Goal: Use online tool/utility: Utilize a website feature to perform a specific function

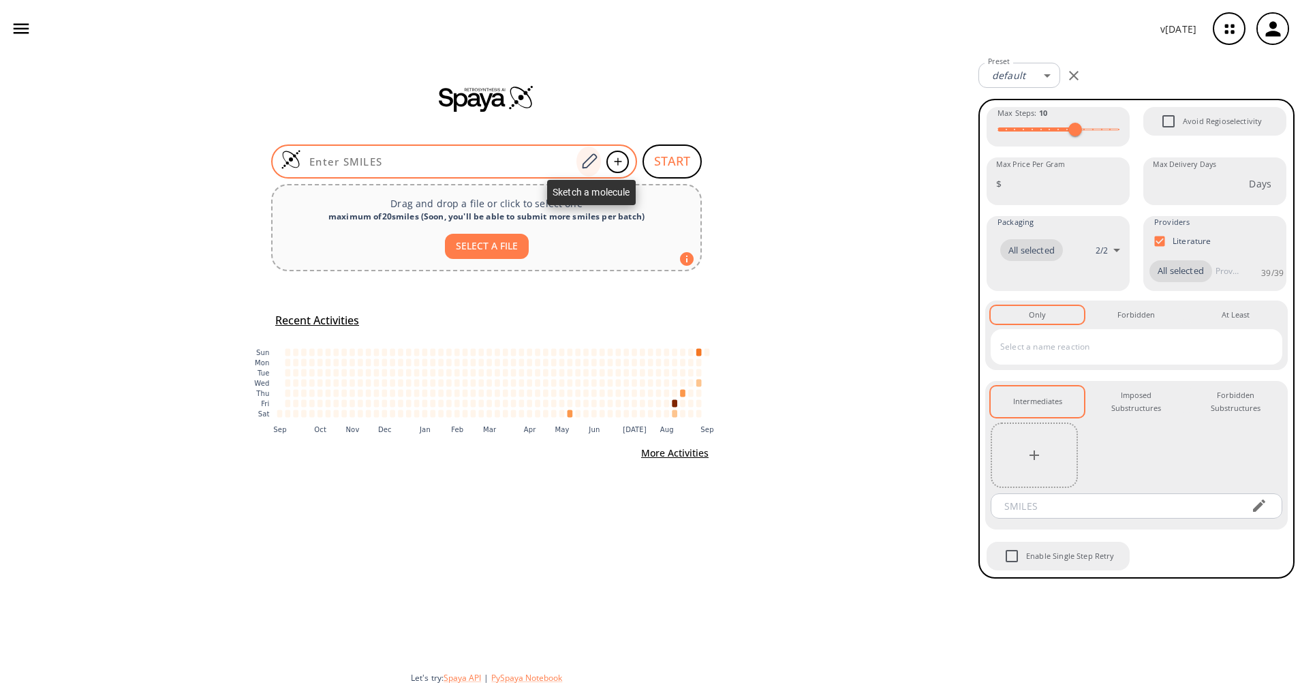
click at [594, 158] on icon at bounding box center [589, 162] width 18 height 18
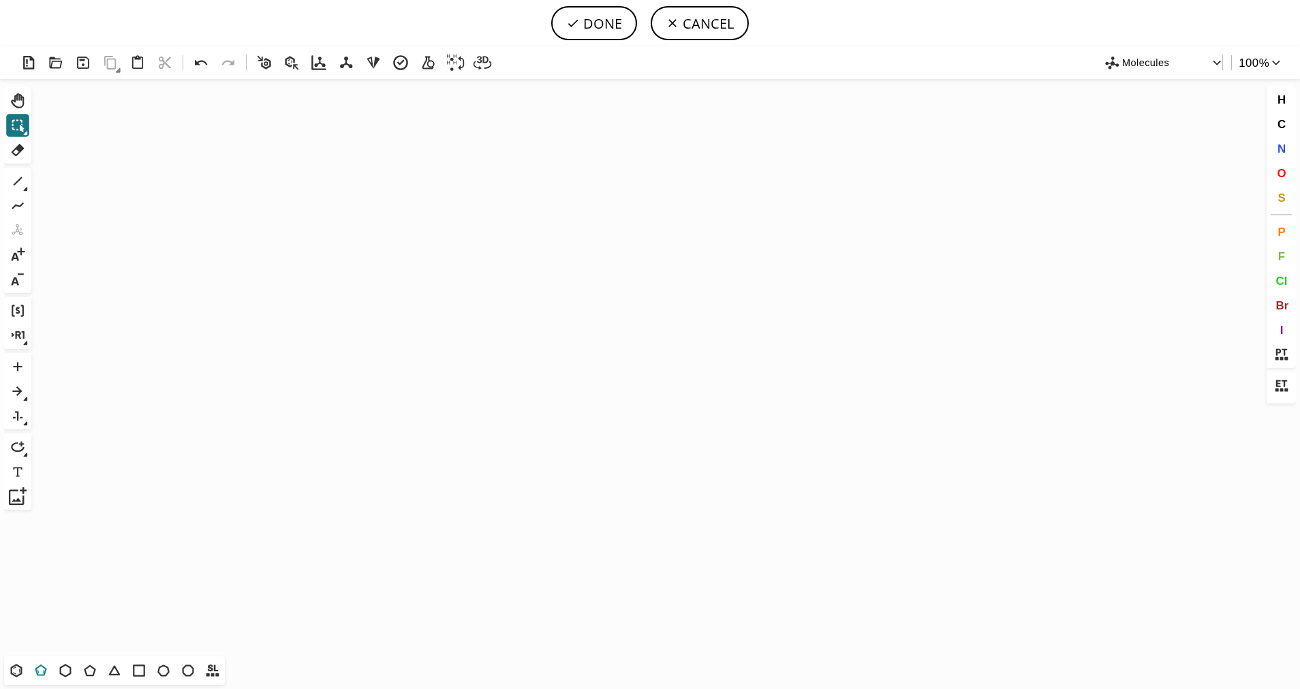
click at [41, 664] on icon at bounding box center [41, 670] width 18 height 18
drag, startPoint x: 516, startPoint y: 333, endPoint x: 426, endPoint y: 340, distance: 90.9
click at [426, 340] on icon "Created with [PERSON_NAME] 2.3.0" at bounding box center [650, 367] width 1226 height 577
click at [1272, 197] on button "S" at bounding box center [1281, 197] width 23 height 23
click at [514, 356] on tspan "S" at bounding box center [515, 357] width 6 height 10
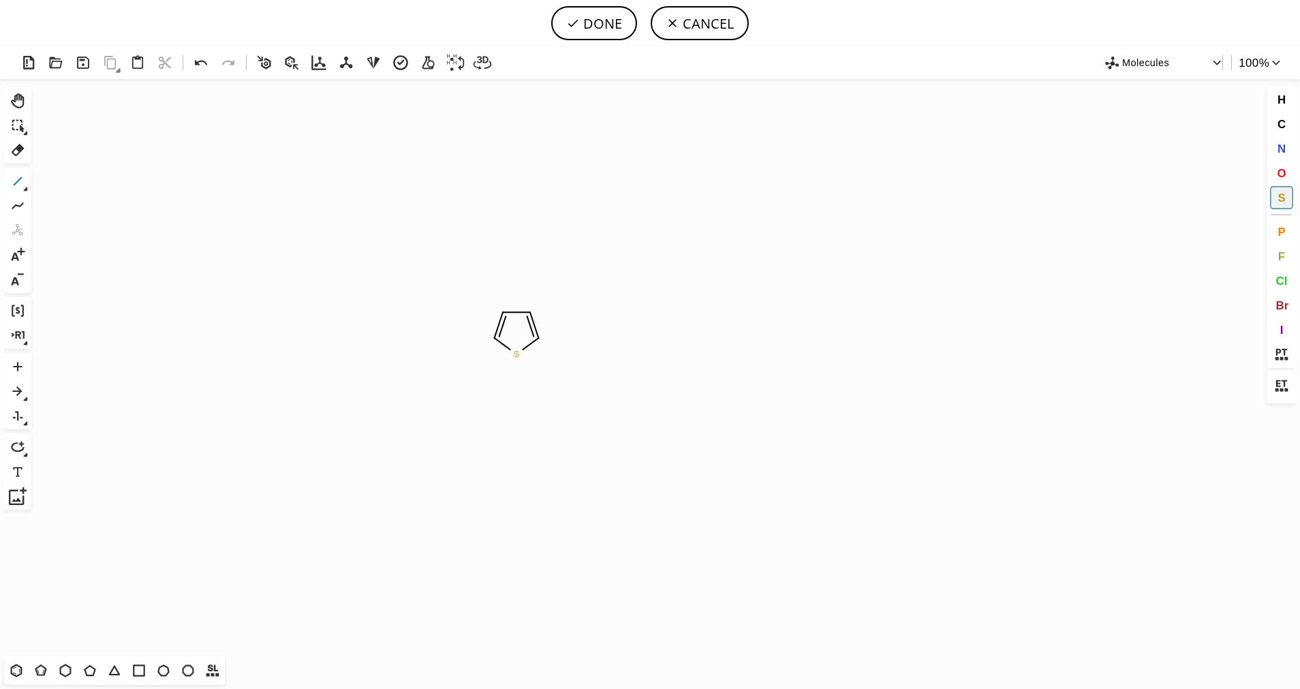
click at [14, 178] on icon at bounding box center [18, 181] width 18 height 18
click at [20, 185] on icon at bounding box center [18, 181] width 18 height 18
click at [71, 187] on icon at bounding box center [70, 181] width 15 height 15
click at [1281, 174] on span "O" at bounding box center [1281, 172] width 9 height 13
click at [567, 374] on tspan "O" at bounding box center [567, 375] width 7 height 10
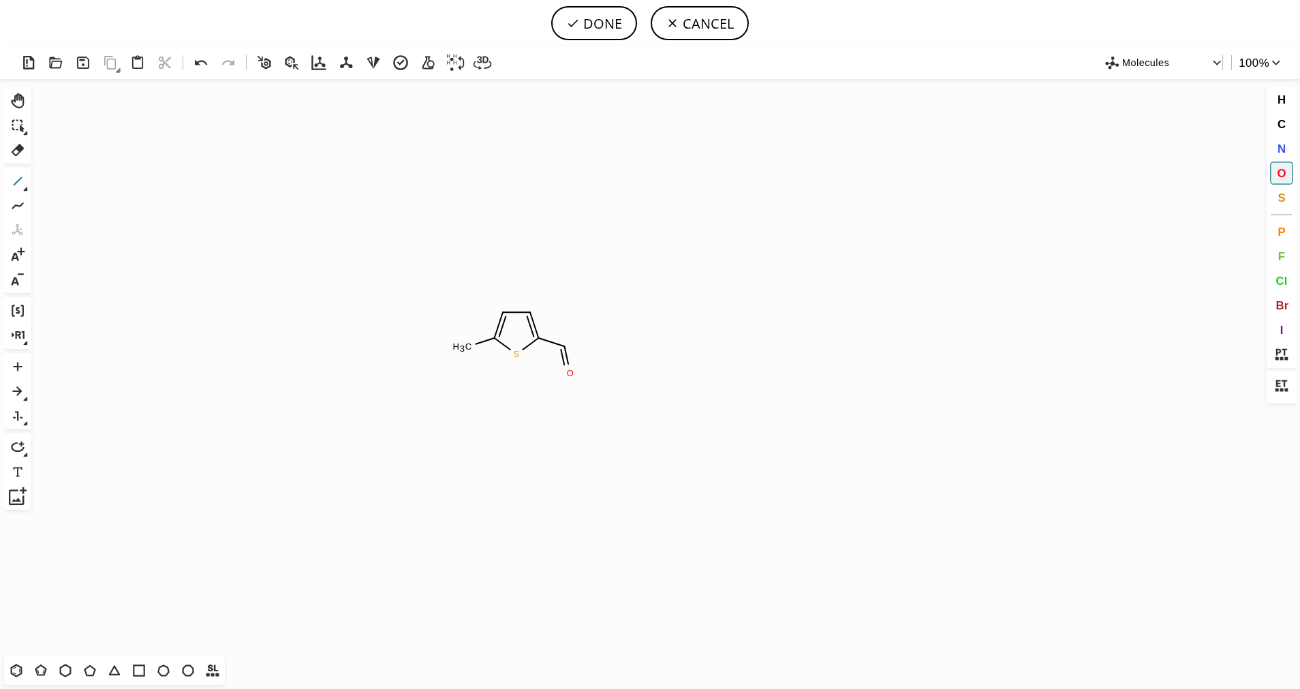
click at [20, 176] on icon at bounding box center [18, 181] width 18 height 18
click at [1273, 179] on button "O" at bounding box center [1281, 172] width 23 height 23
click at [585, 328] on tspan "O" at bounding box center [584, 329] width 7 height 10
click at [140, 672] on icon at bounding box center [139, 670] width 18 height 18
click at [1279, 178] on span "O" at bounding box center [1281, 172] width 9 height 13
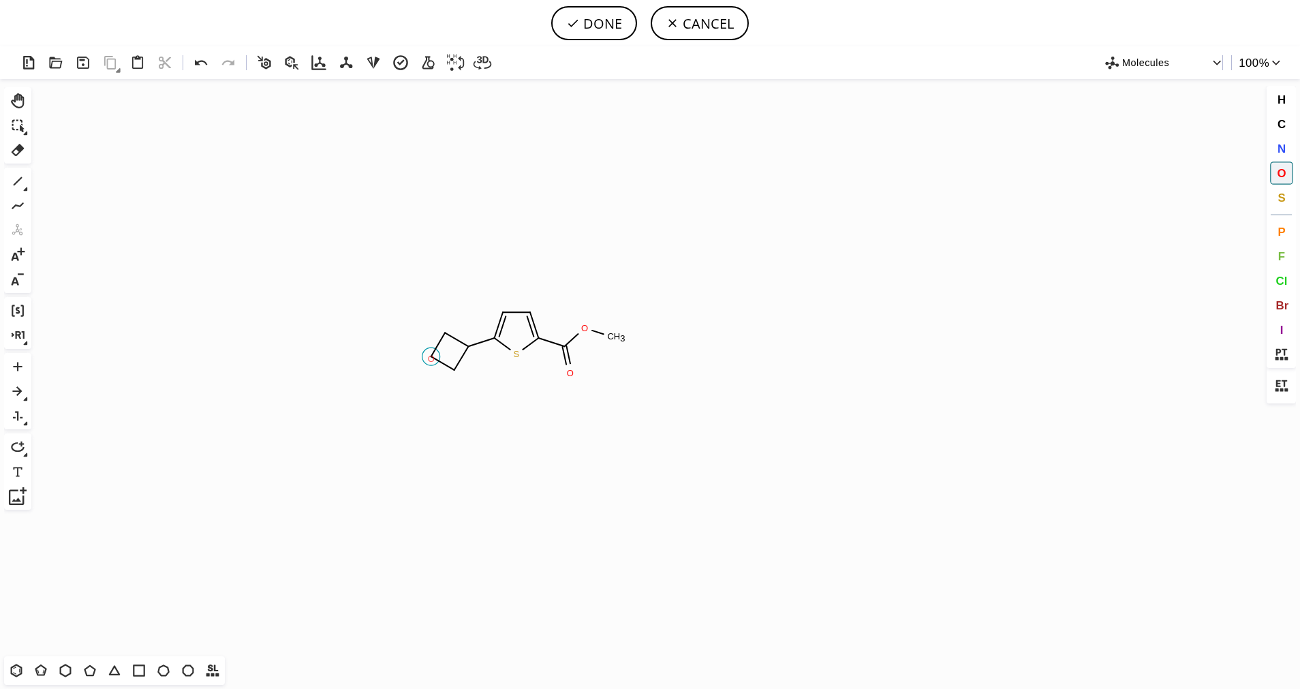
click at [431, 358] on tspan "O" at bounding box center [431, 359] width 7 height 10
click at [16, 177] on icon at bounding box center [18, 181] width 18 height 18
drag, startPoint x: 473, startPoint y: 348, endPoint x: 465, endPoint y: 313, distance: 36.4
click at [1288, 176] on button "O" at bounding box center [1281, 172] width 23 height 23
click at [469, 319] on tspan "O" at bounding box center [470, 317] width 7 height 10
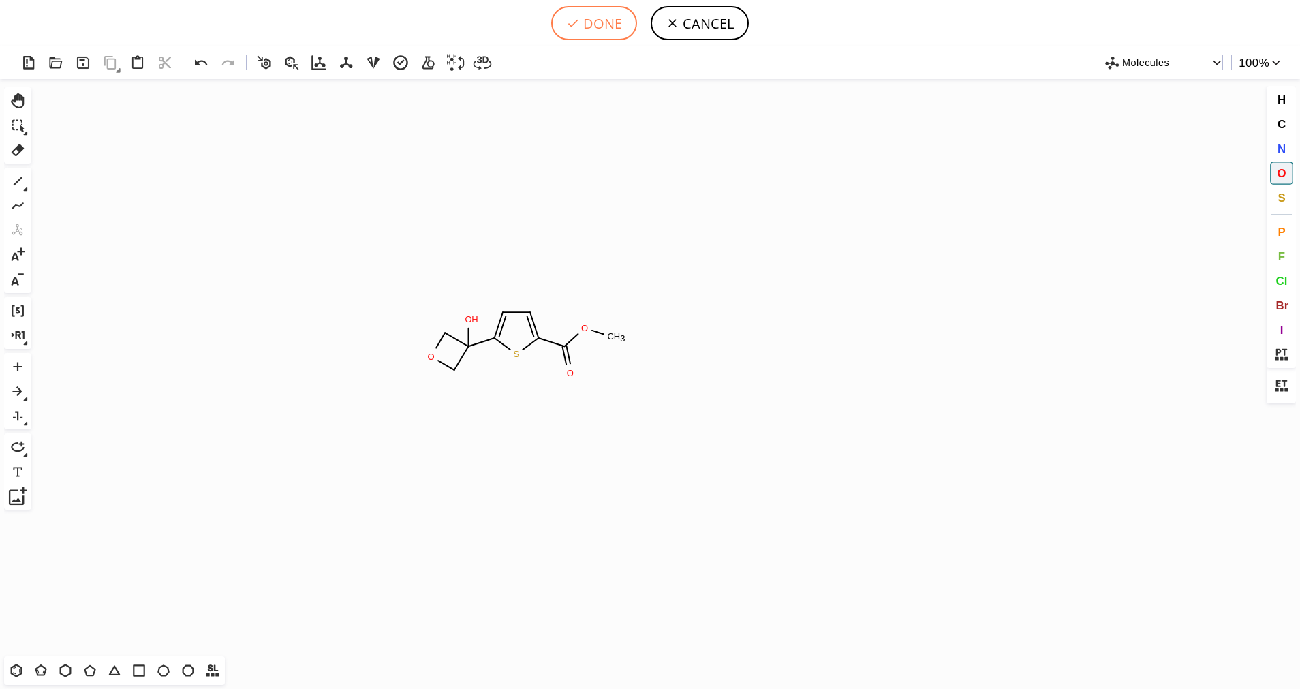
click at [592, 31] on button "DONE" at bounding box center [594, 23] width 86 height 34
type input "S1C(C2(O)COC2)=CC=C1C(OC)=O"
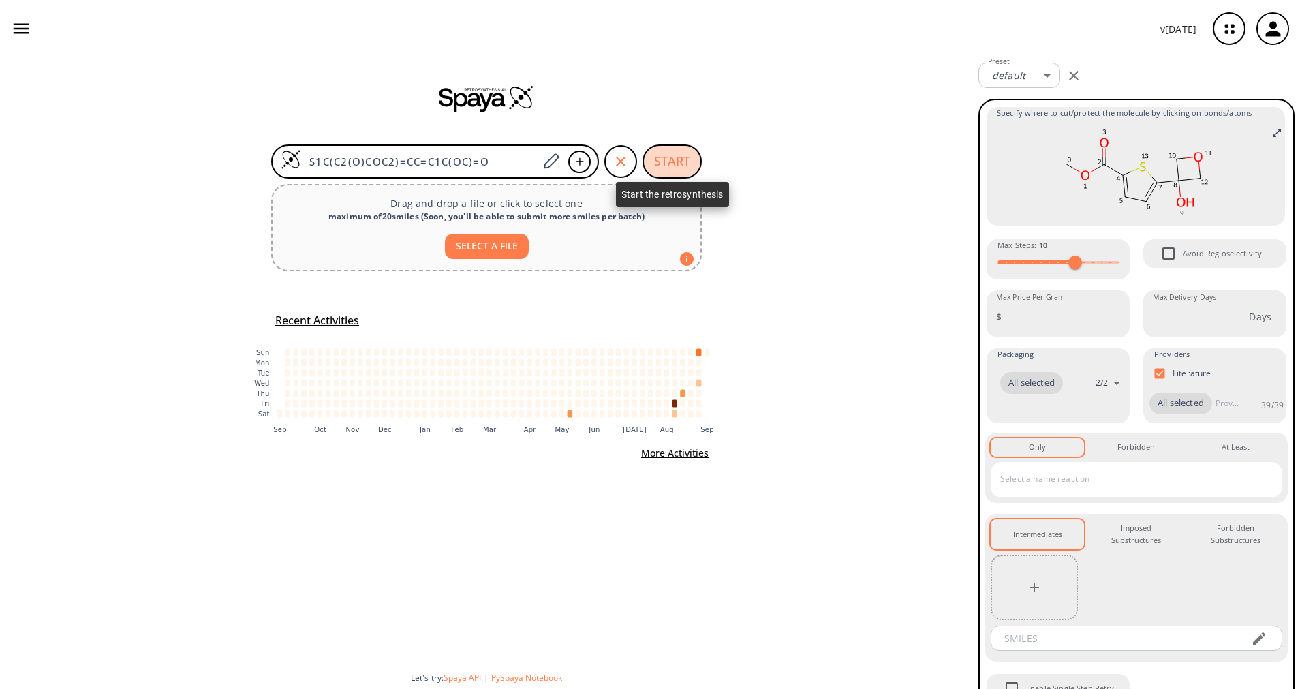
click at [668, 161] on button "START" at bounding box center [671, 161] width 59 height 34
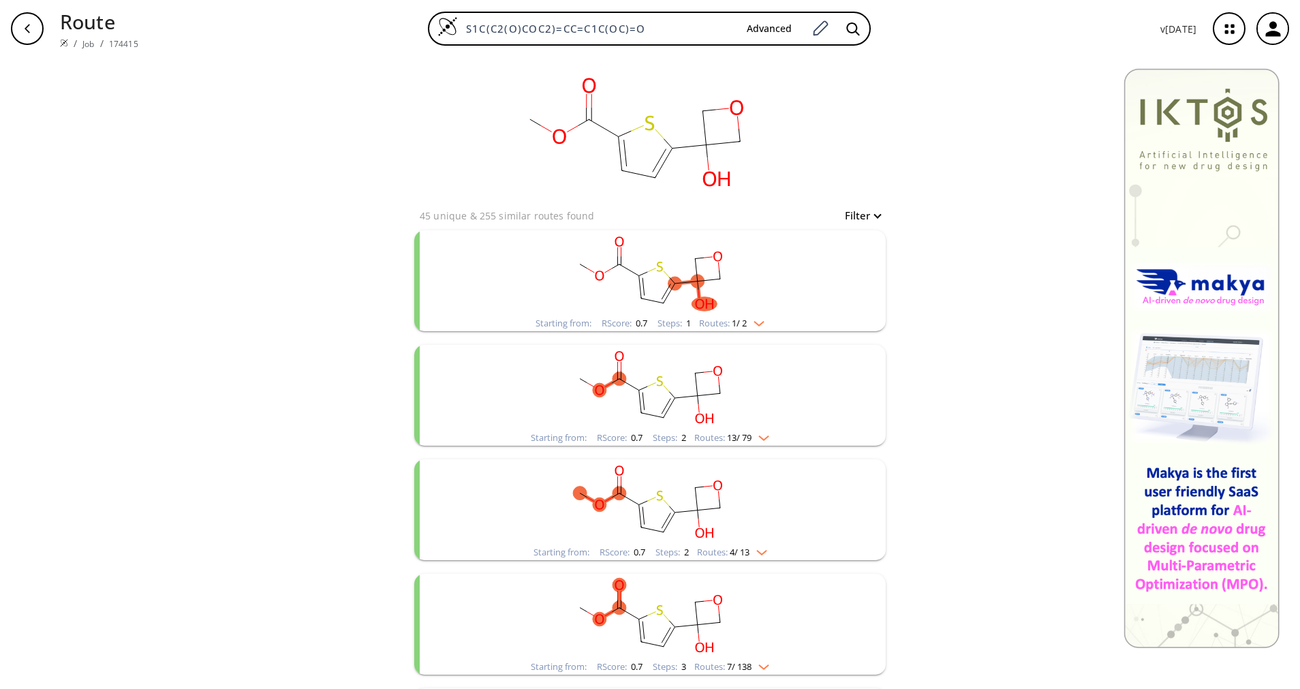
click at [758, 319] on img "clusters" at bounding box center [756, 320] width 18 height 11
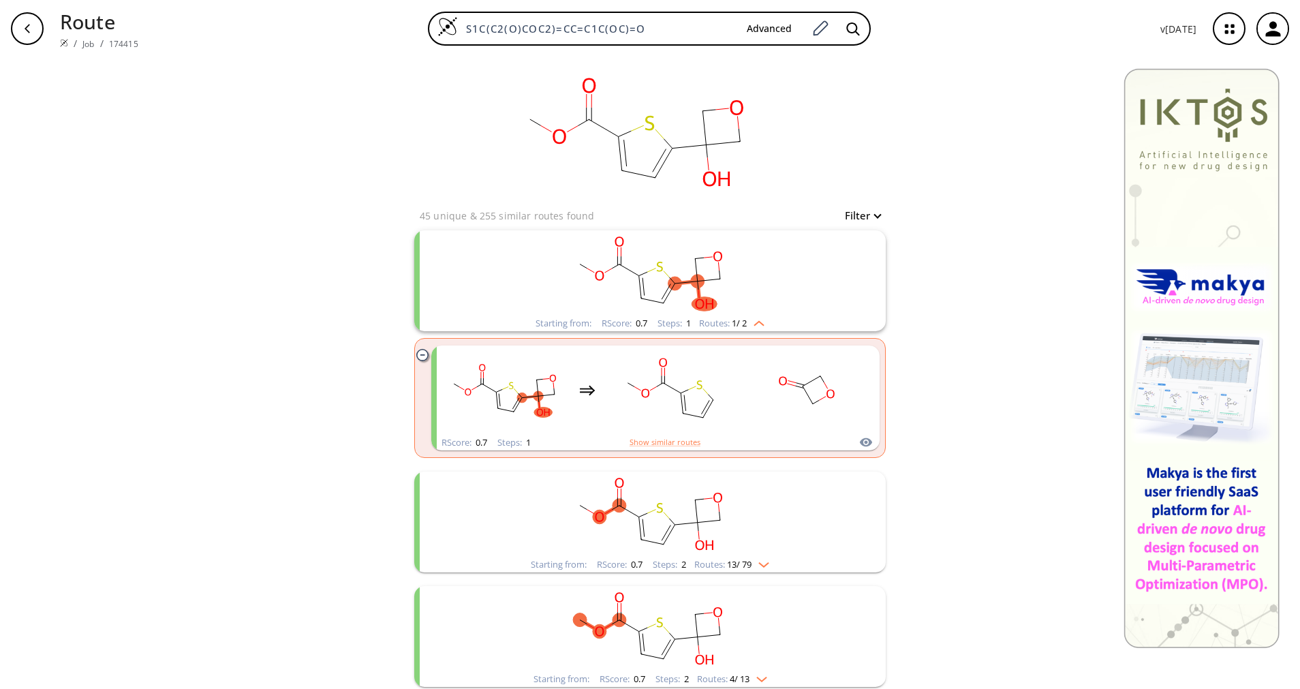
click at [758, 318] on img "clusters" at bounding box center [756, 320] width 18 height 11
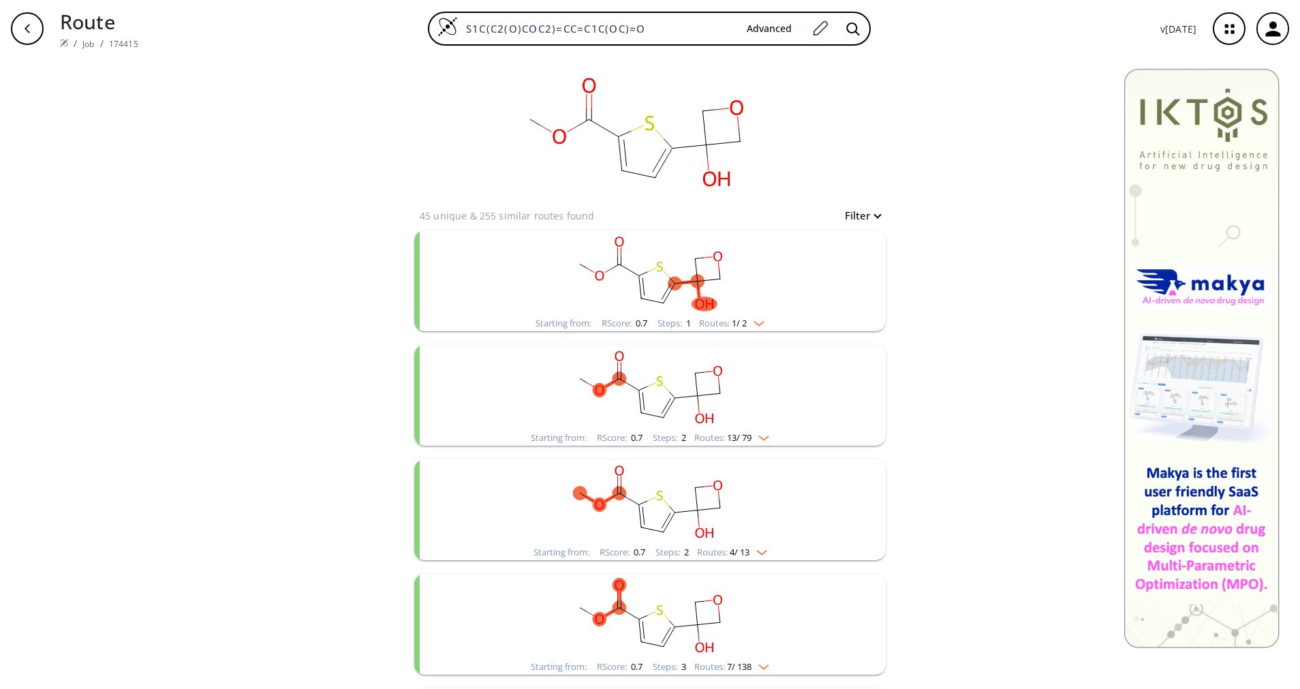
click at [730, 442] on span "13 / 79" at bounding box center [739, 437] width 25 height 9
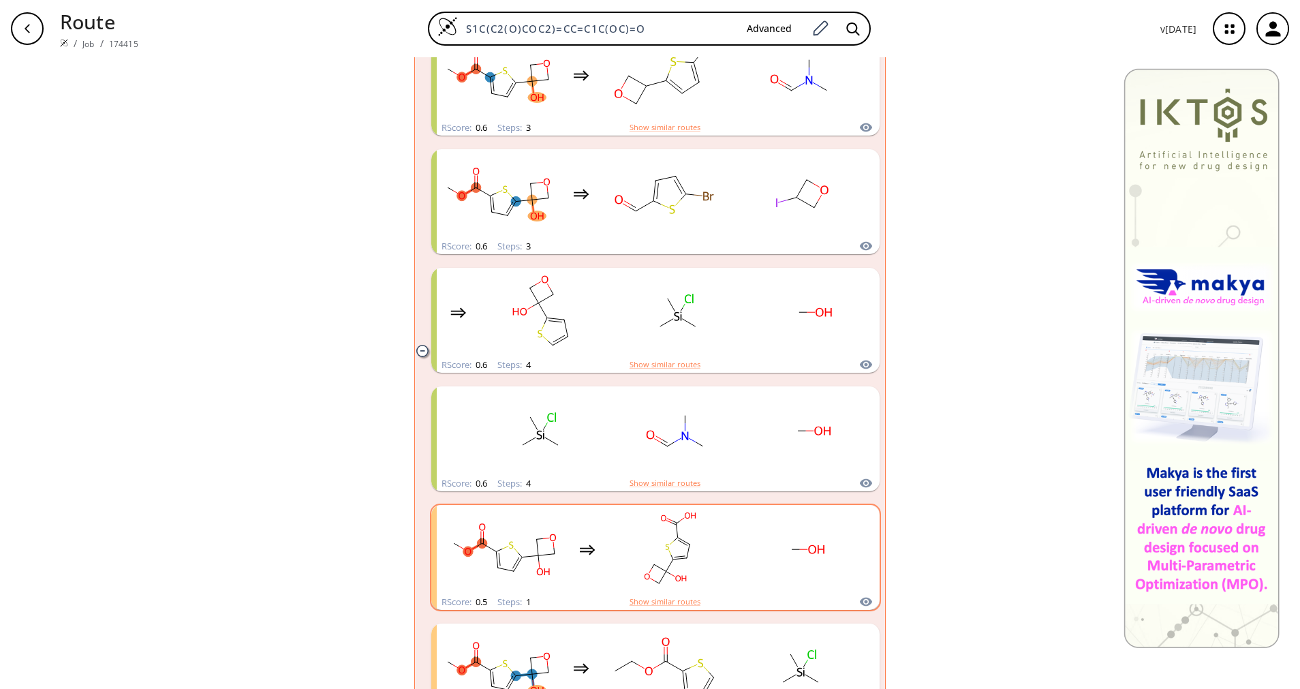
scroll to position [1124, 0]
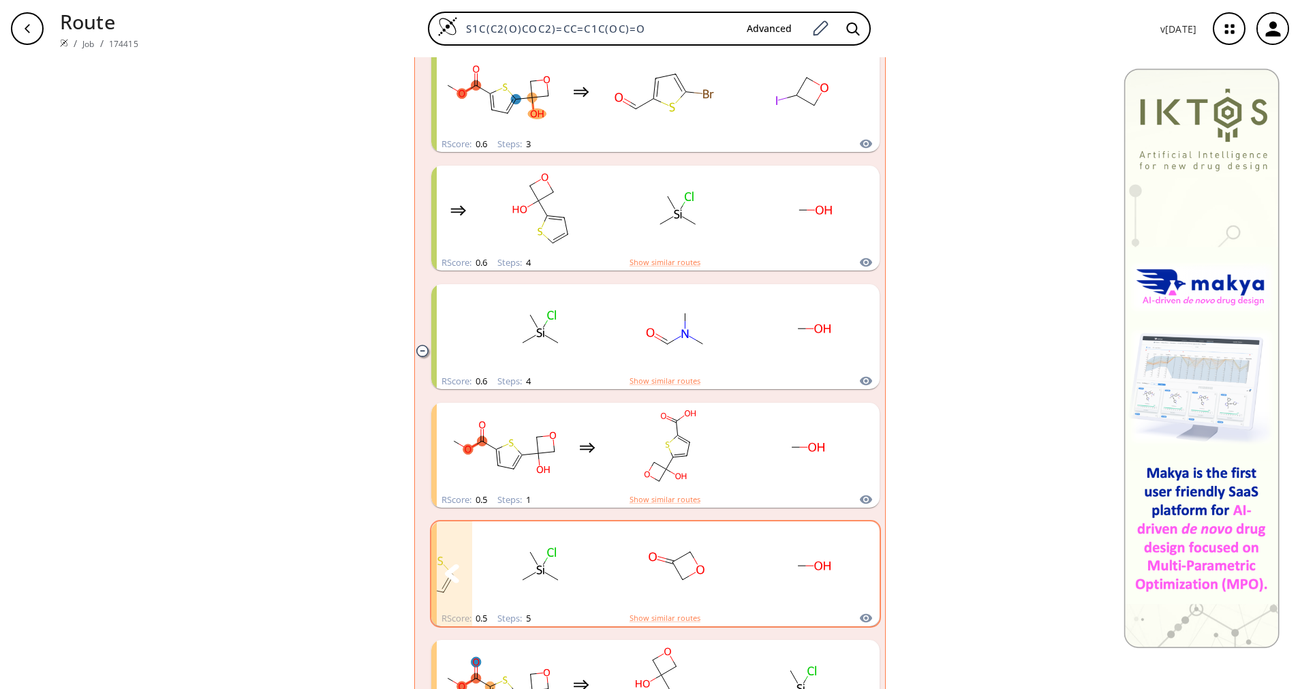
click at [845, 559] on button "clusters" at bounding box center [859, 573] width 41 height 105
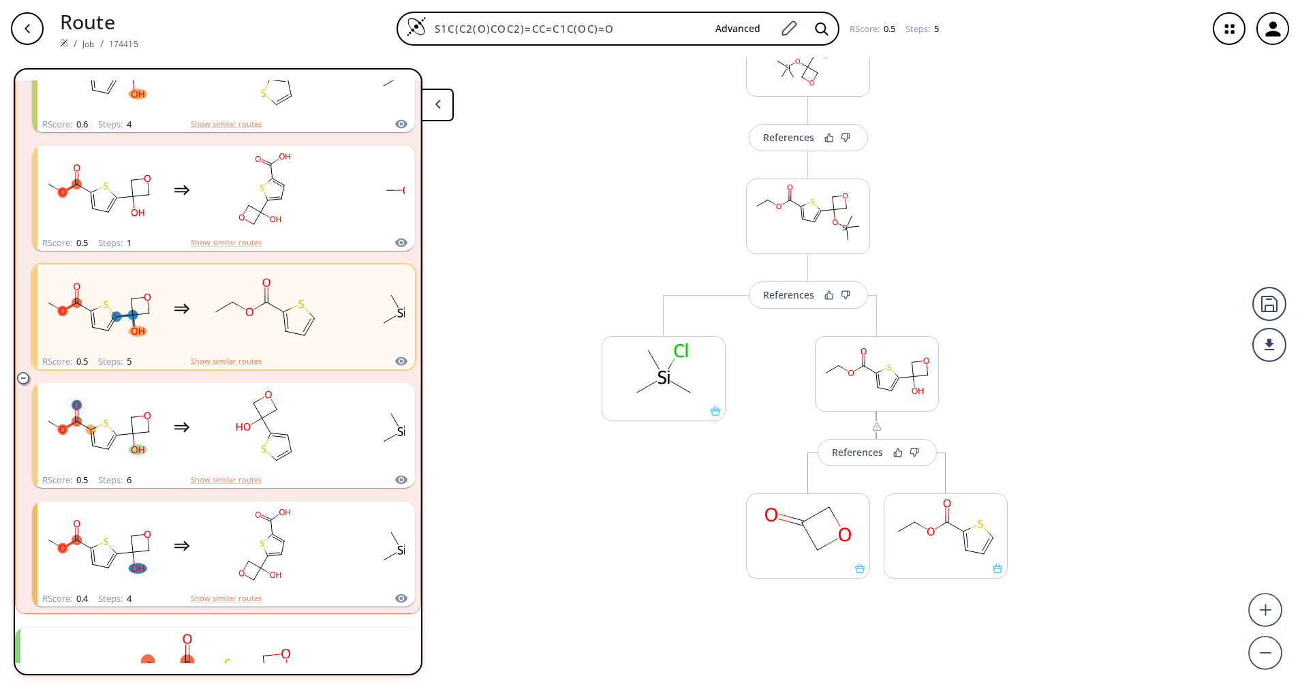
scroll to position [409, 0]
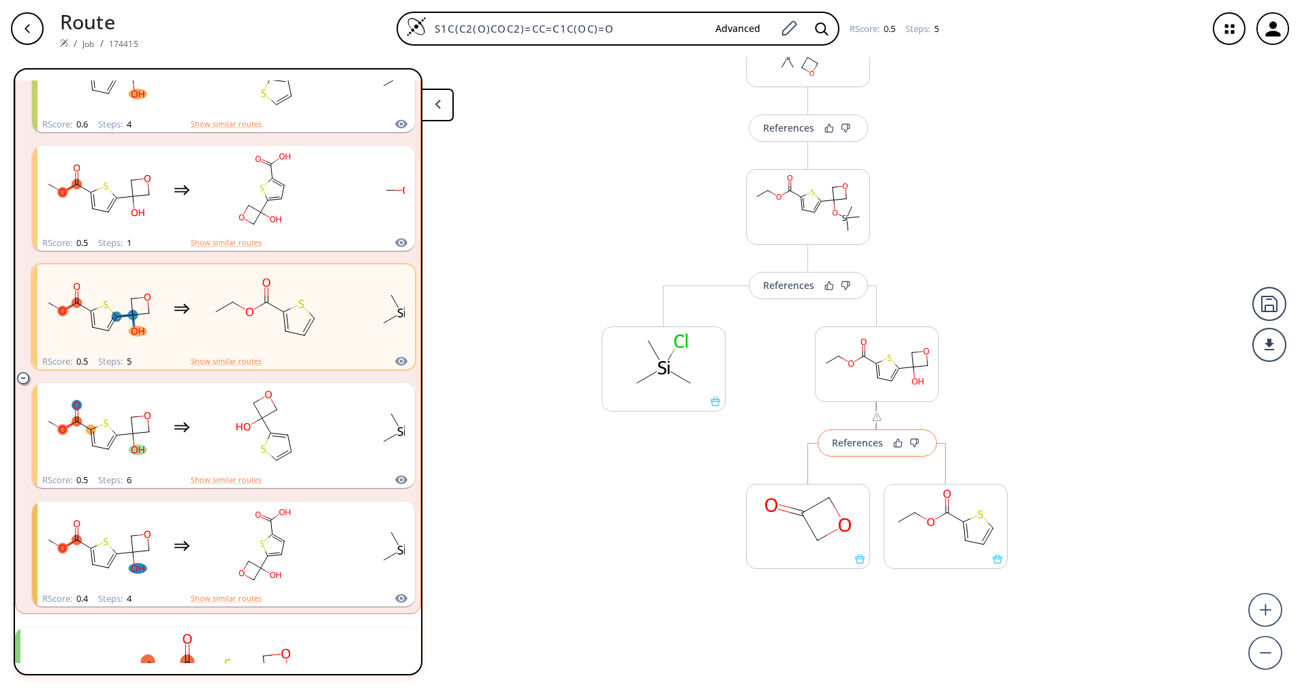
click at [843, 450] on button "References" at bounding box center [876, 442] width 119 height 27
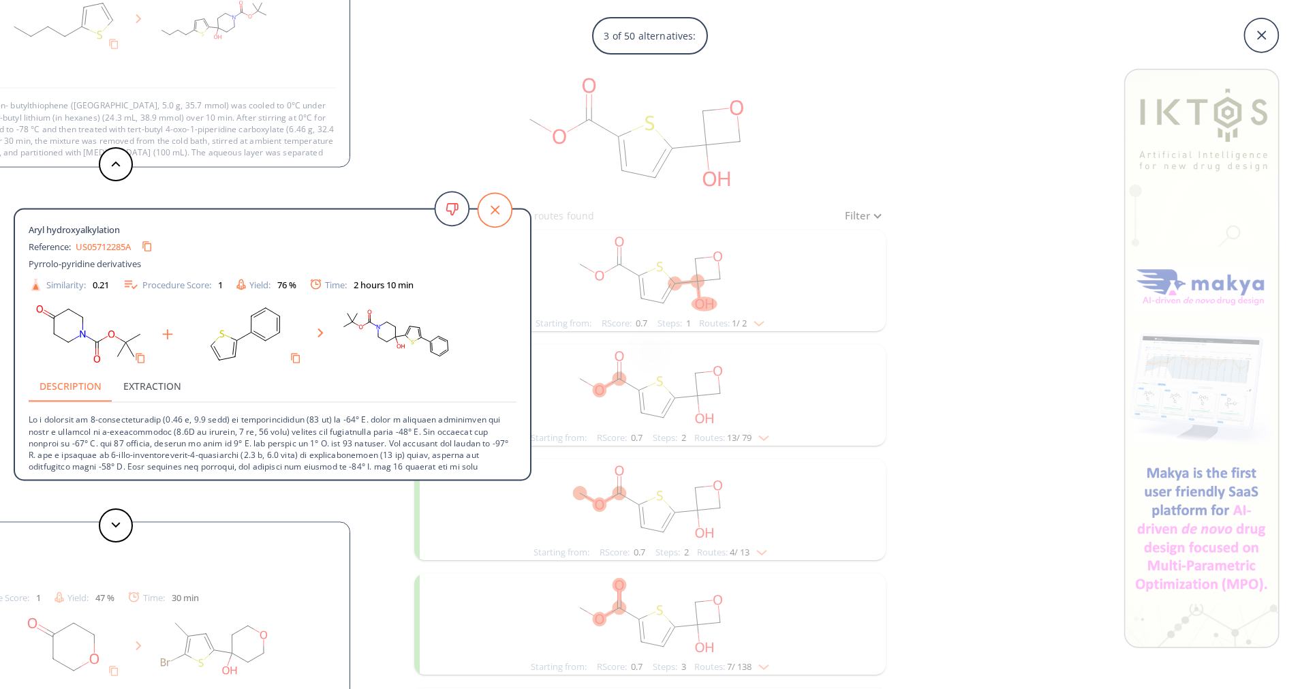
click at [478, 208] on icon at bounding box center [495, 210] width 34 height 34
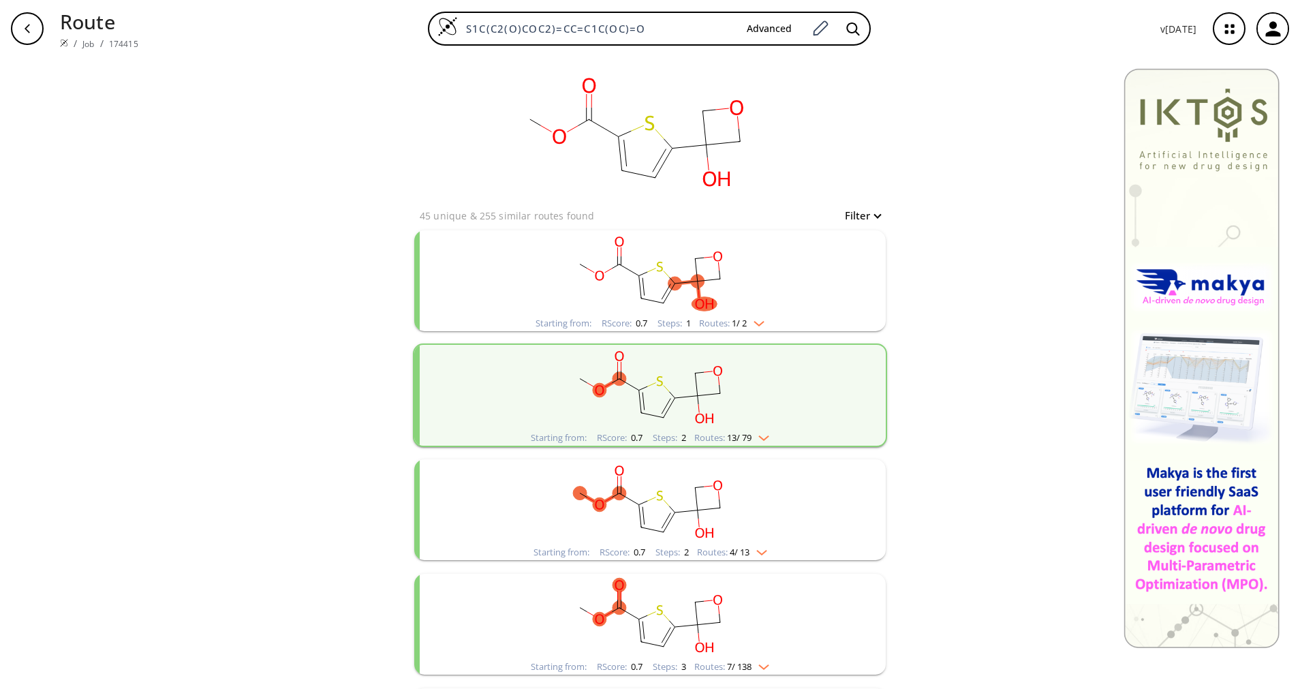
click at [727, 433] on span "13 / 79" at bounding box center [739, 437] width 25 height 9
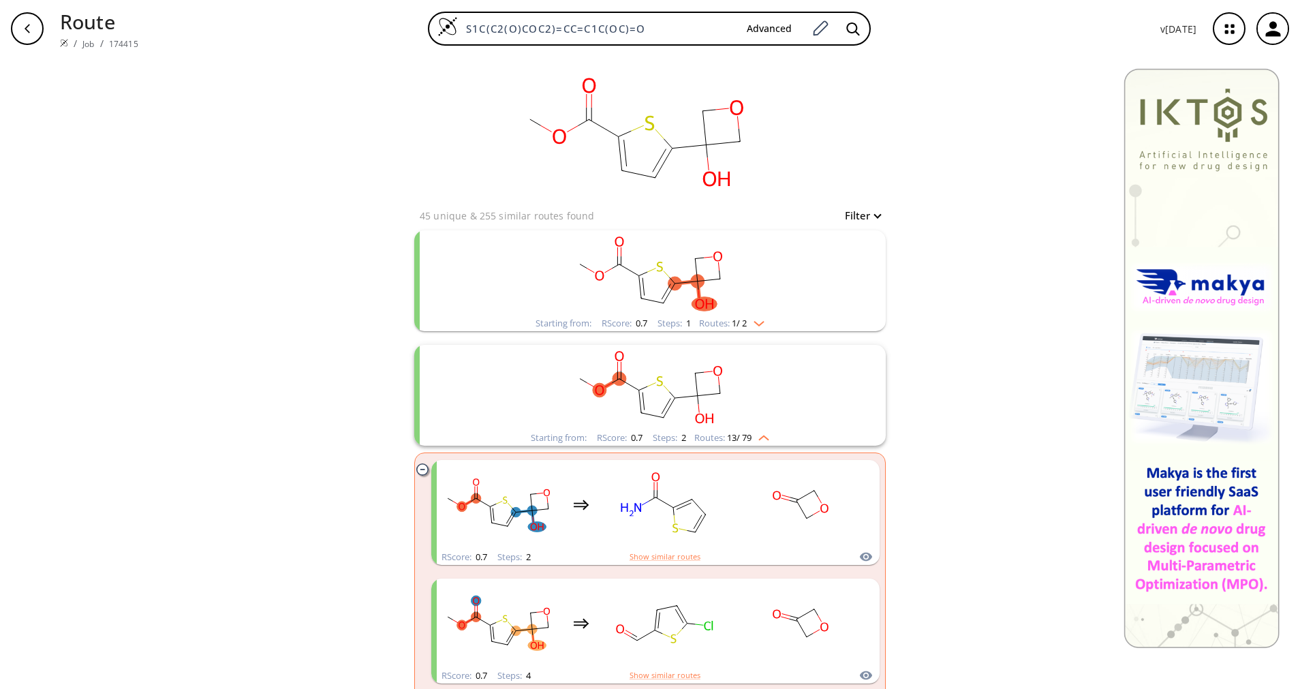
click at [754, 312] on rect "clusters" at bounding box center [650, 272] width 354 height 85
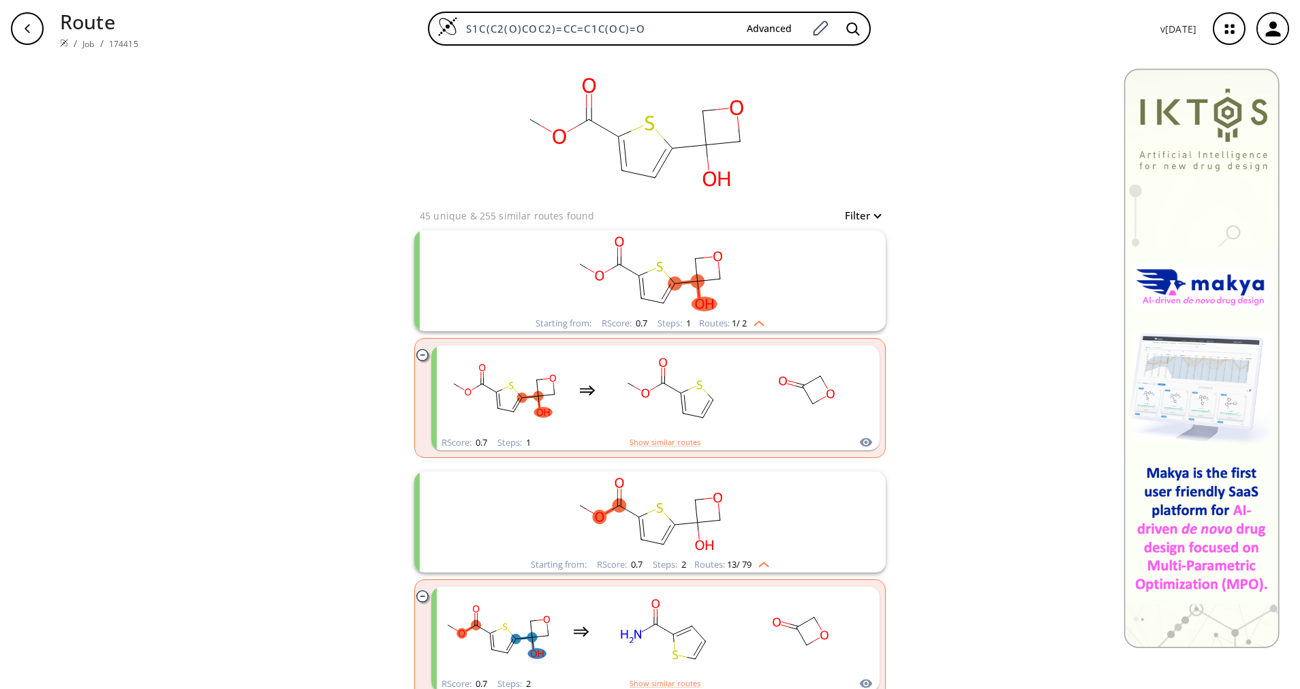
click at [754, 312] on rect "clusters" at bounding box center [650, 272] width 354 height 85
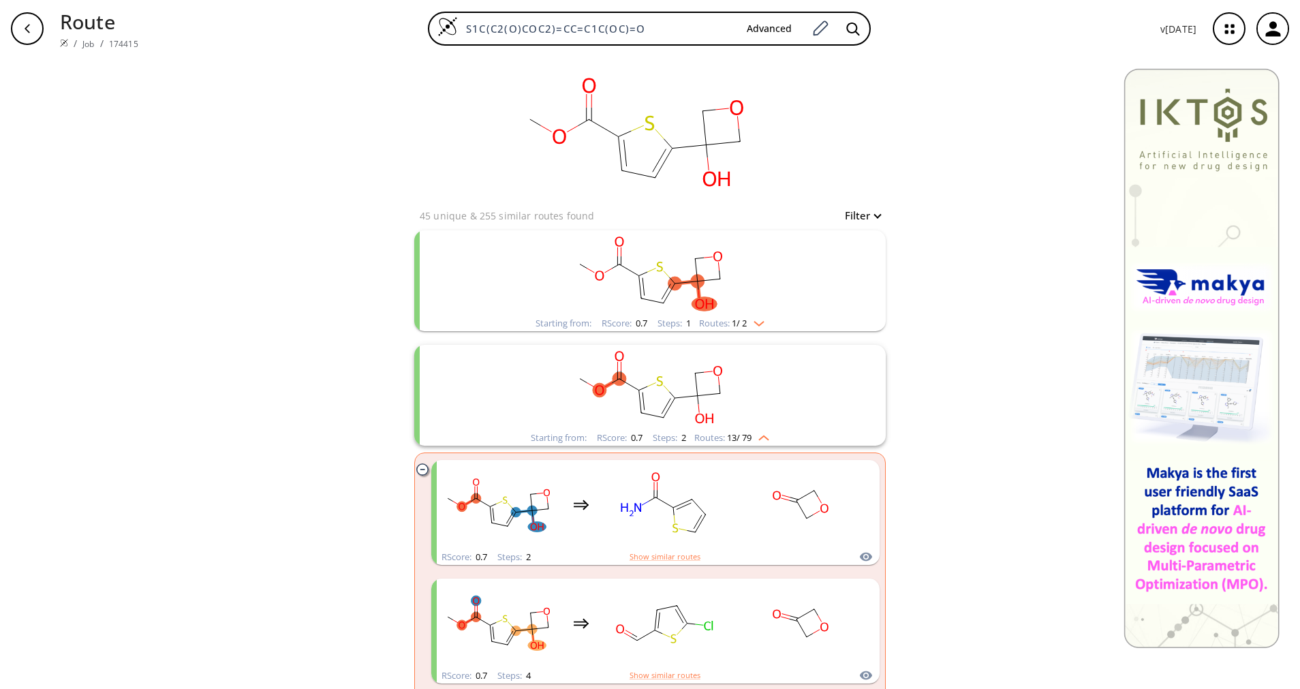
click at [755, 317] on img "clusters" at bounding box center [756, 320] width 18 height 11
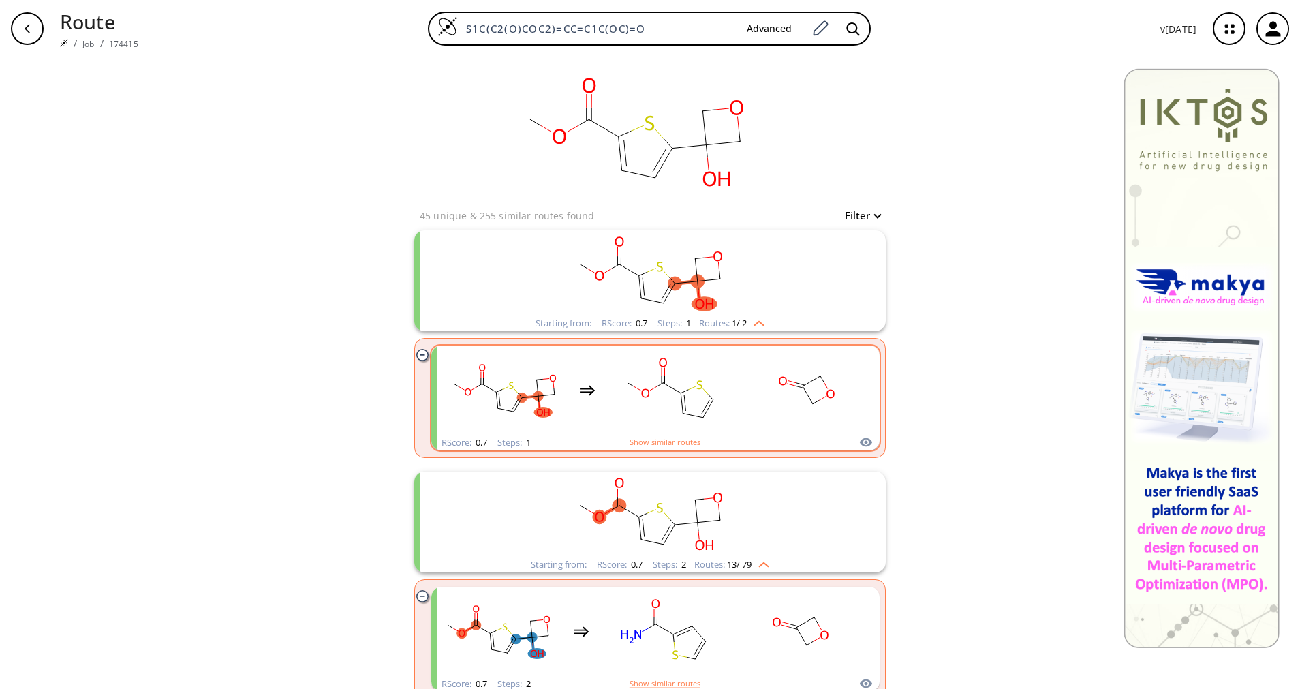
click at [750, 358] on rect "clusters" at bounding box center [806, 389] width 123 height 85
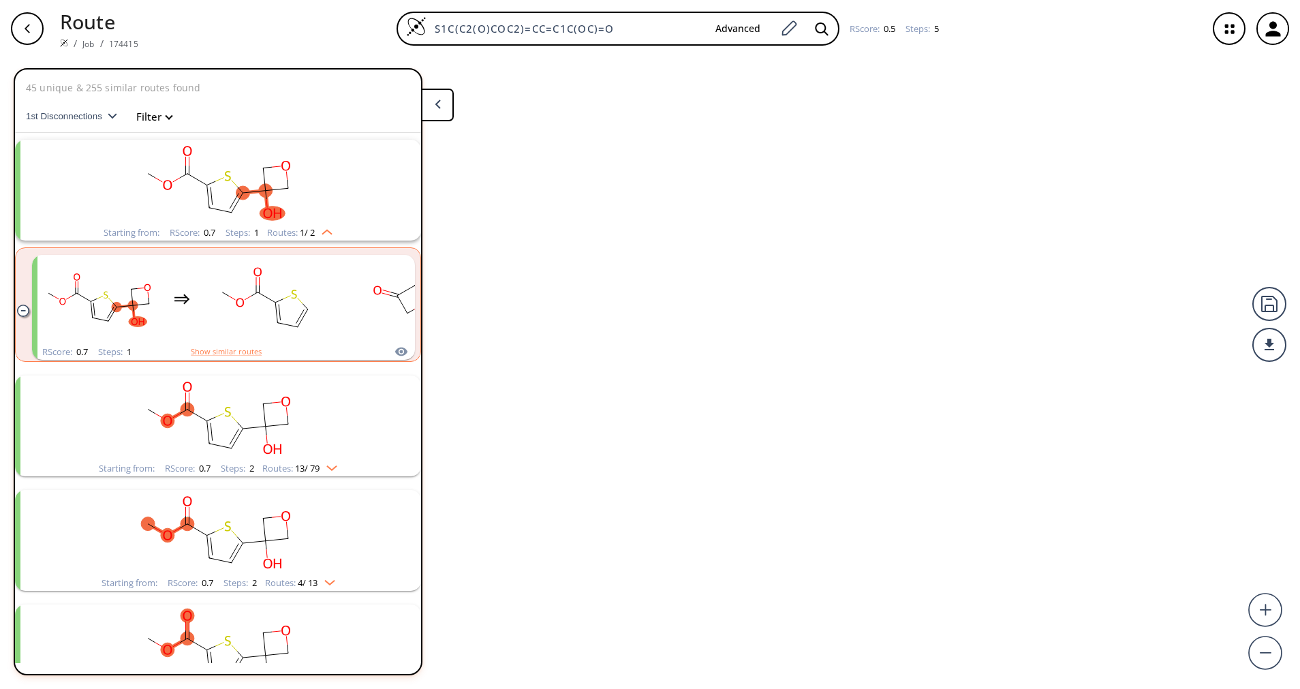
scroll to position [31, 0]
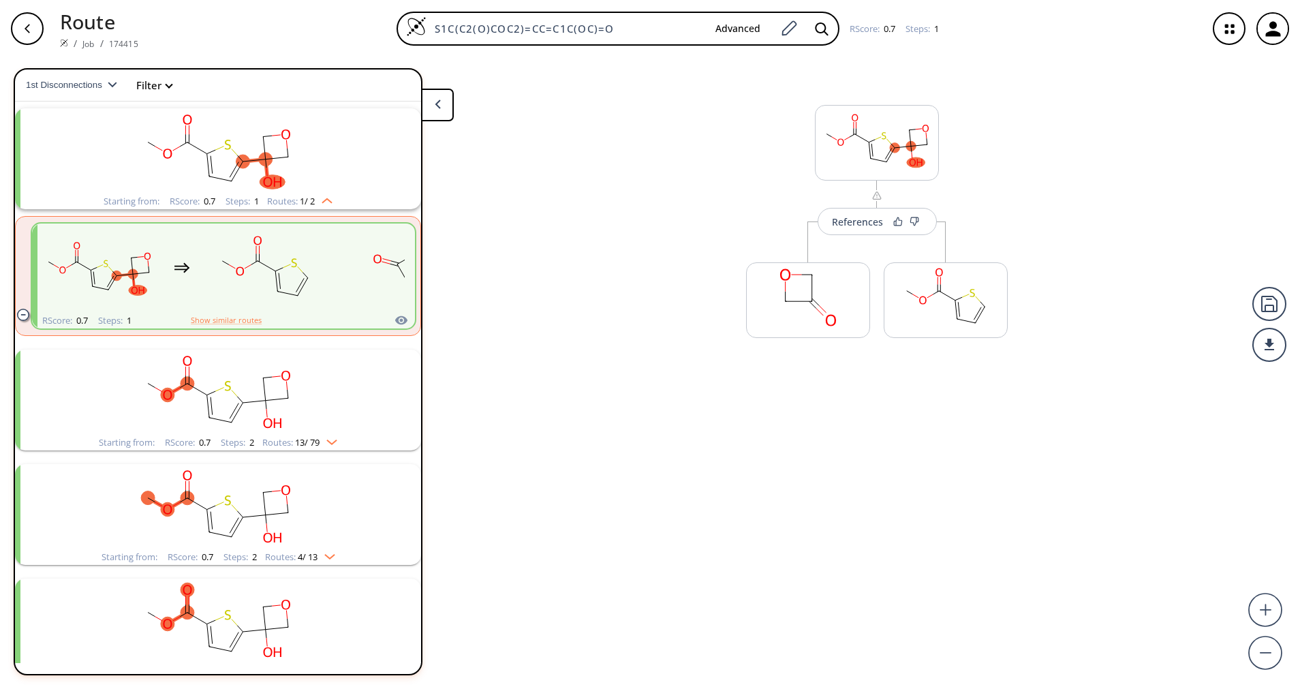
click at [852, 245] on div "More routes from here" at bounding box center [808, 293] width 138 height 144
click at [862, 230] on button "References" at bounding box center [876, 221] width 119 height 27
